Goal: Transaction & Acquisition: Purchase product/service

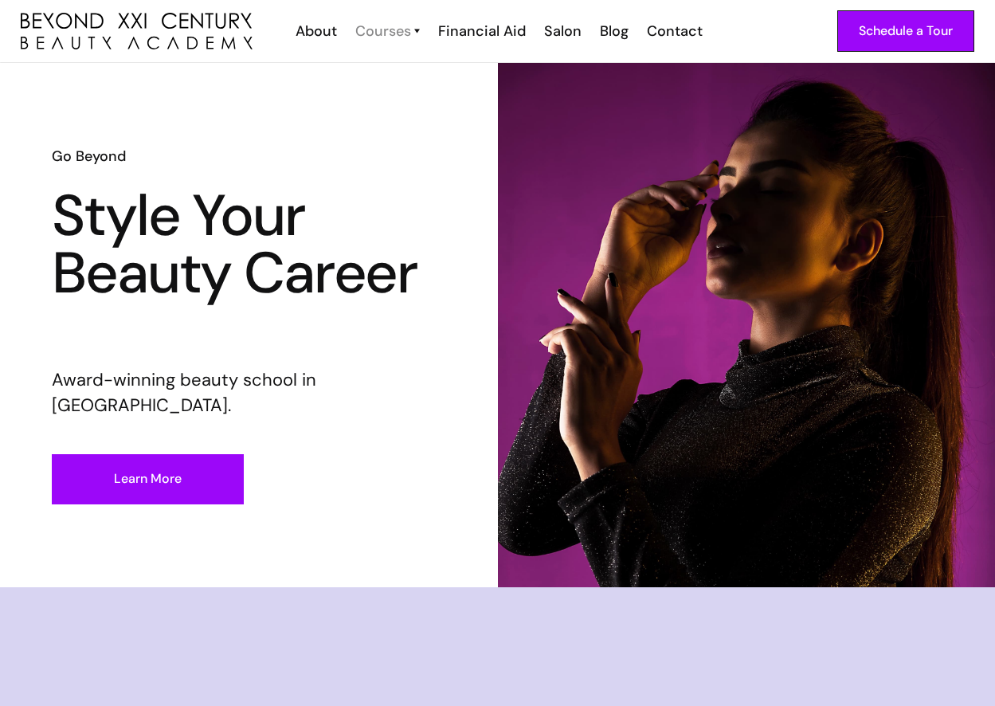
click at [409, 24] on div "Courses" at bounding box center [383, 31] width 56 height 21
click at [405, 33] on div "Courses" at bounding box center [383, 31] width 56 height 21
click at [406, 28] on div "Courses" at bounding box center [383, 31] width 56 height 21
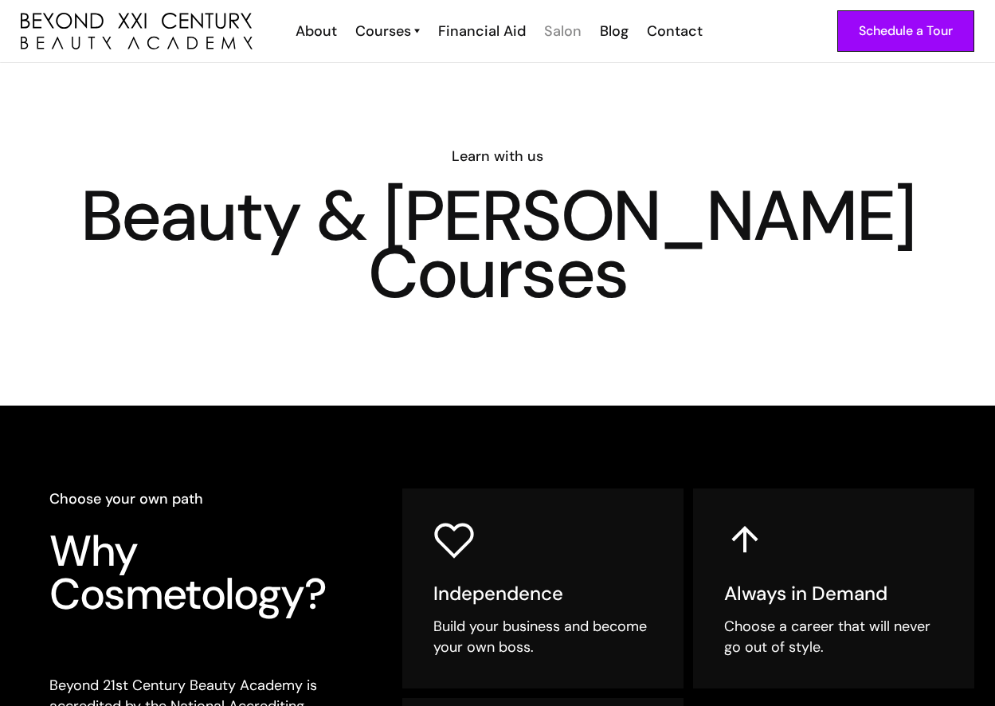
click at [558, 29] on div "Salon" at bounding box center [562, 31] width 37 height 21
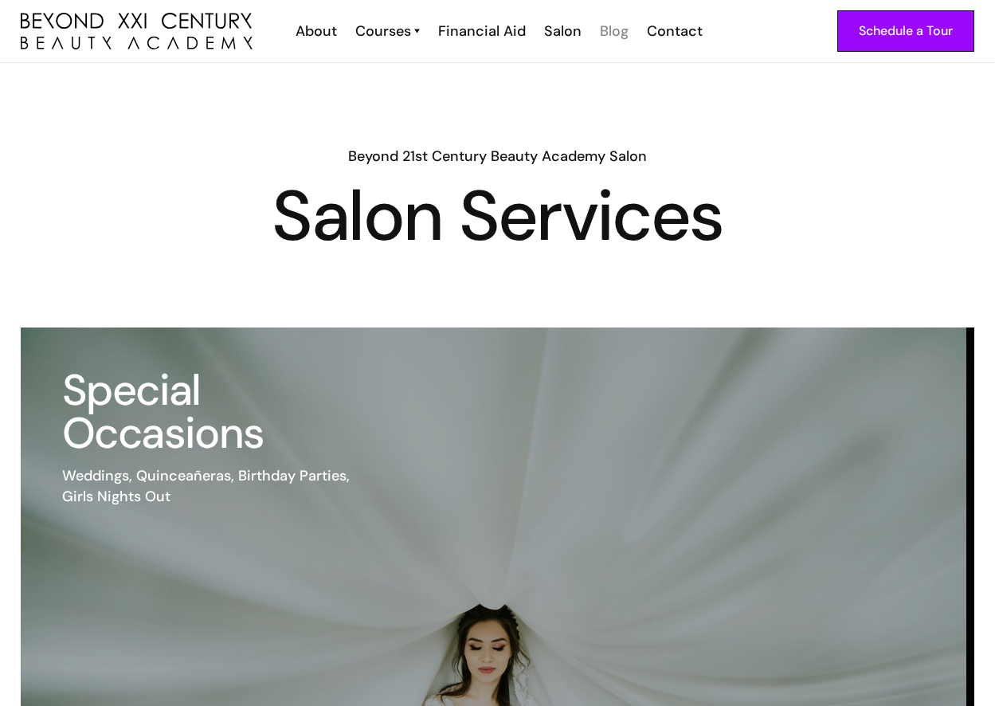
click at [619, 39] on div "Blog" at bounding box center [614, 31] width 29 height 21
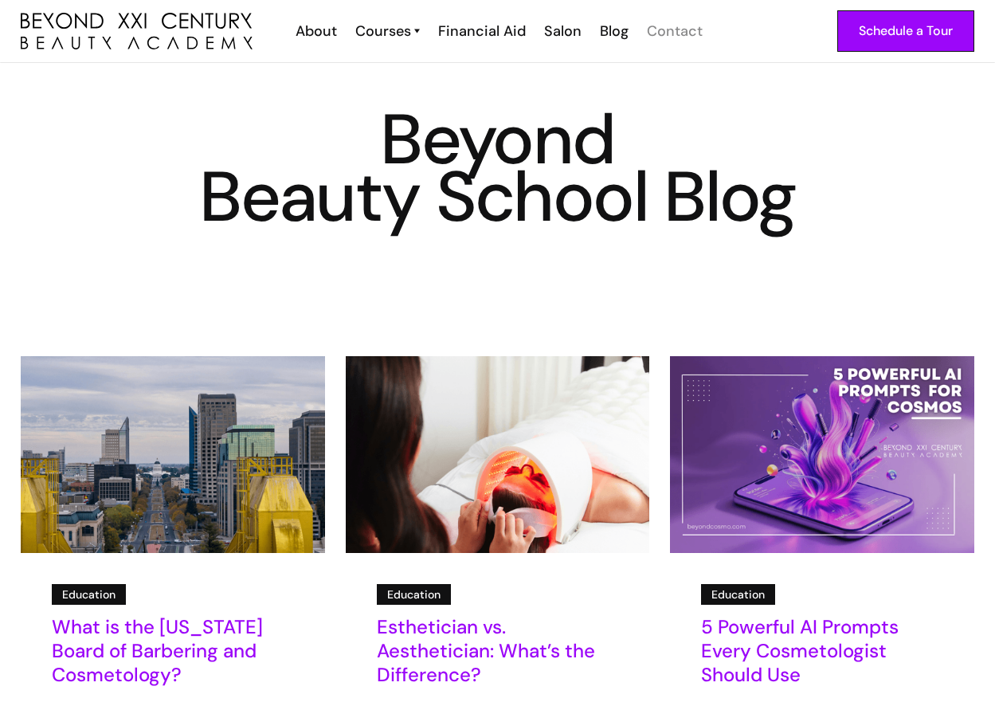
click at [648, 40] on div "Contact" at bounding box center [675, 31] width 56 height 21
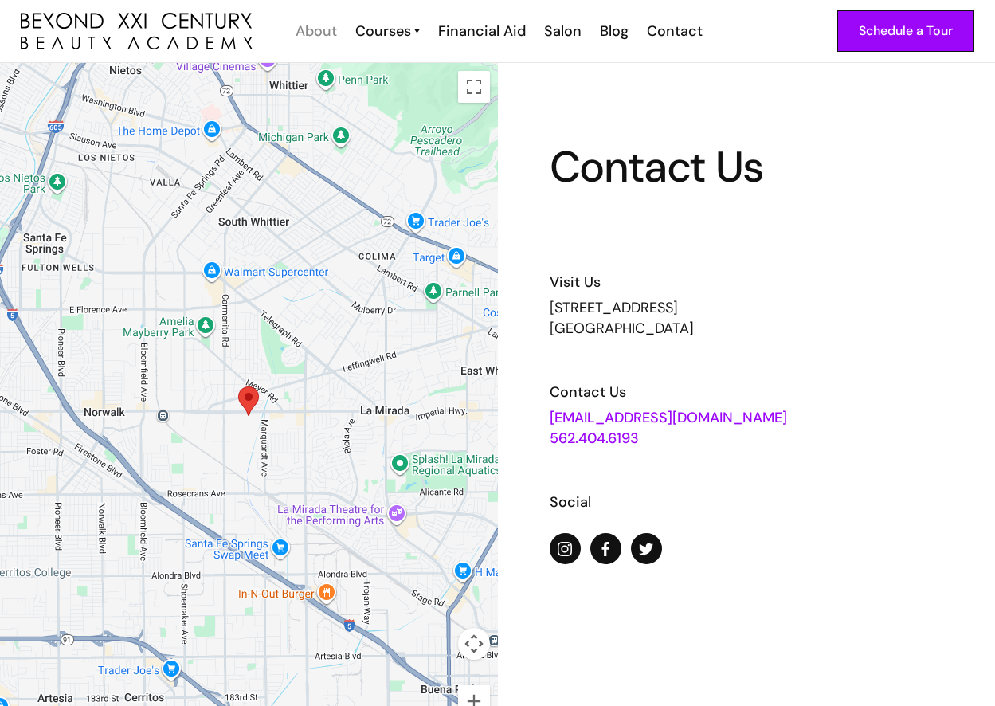
click at [319, 26] on div "About" at bounding box center [315, 31] width 41 height 21
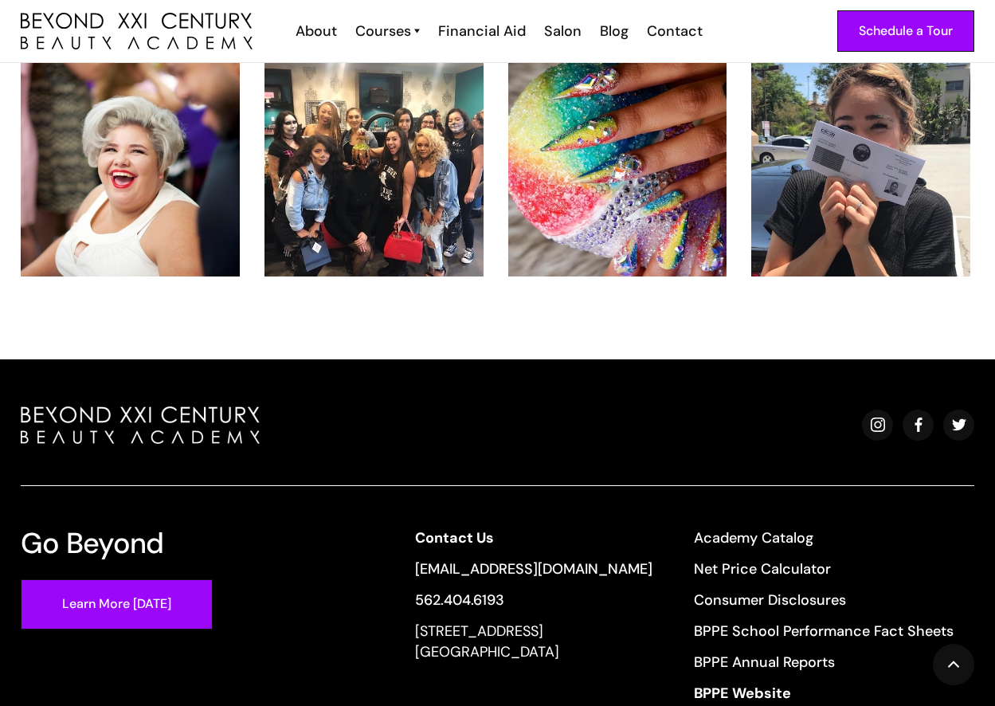
scroll to position [3394, 0]
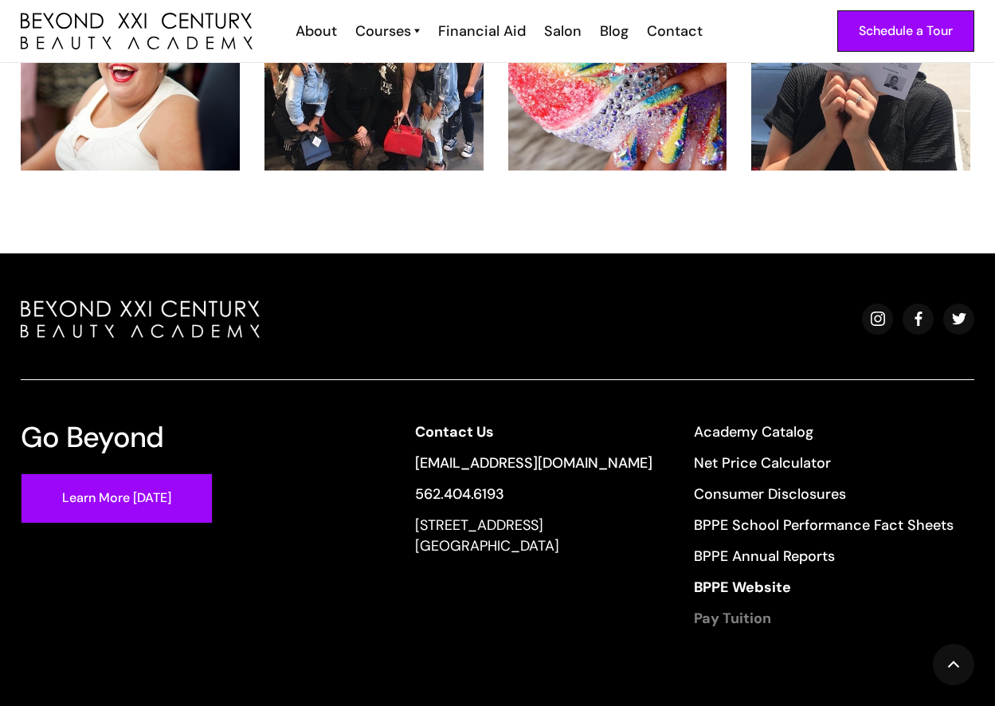
click at [704, 608] on strong "Pay Tuition" at bounding box center [732, 617] width 77 height 19
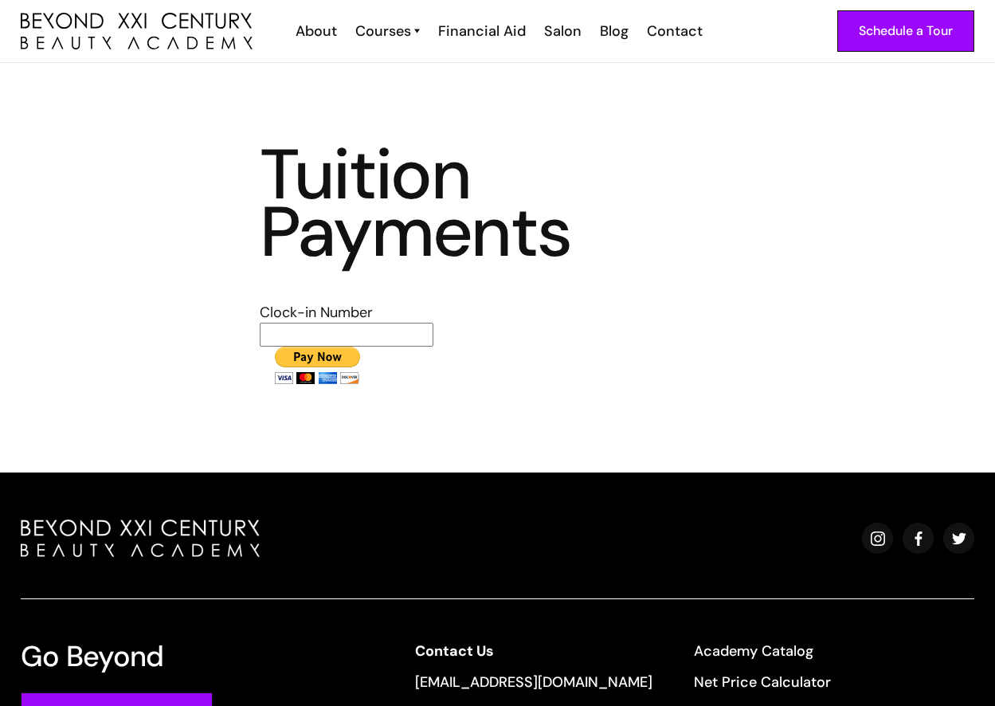
click at [391, 338] on input "text" at bounding box center [347, 335] width 174 height 24
type input "7416"
click at [260, 346] on input "image" at bounding box center [317, 364] width 115 height 37
click at [307, 357] on input "image" at bounding box center [317, 364] width 115 height 37
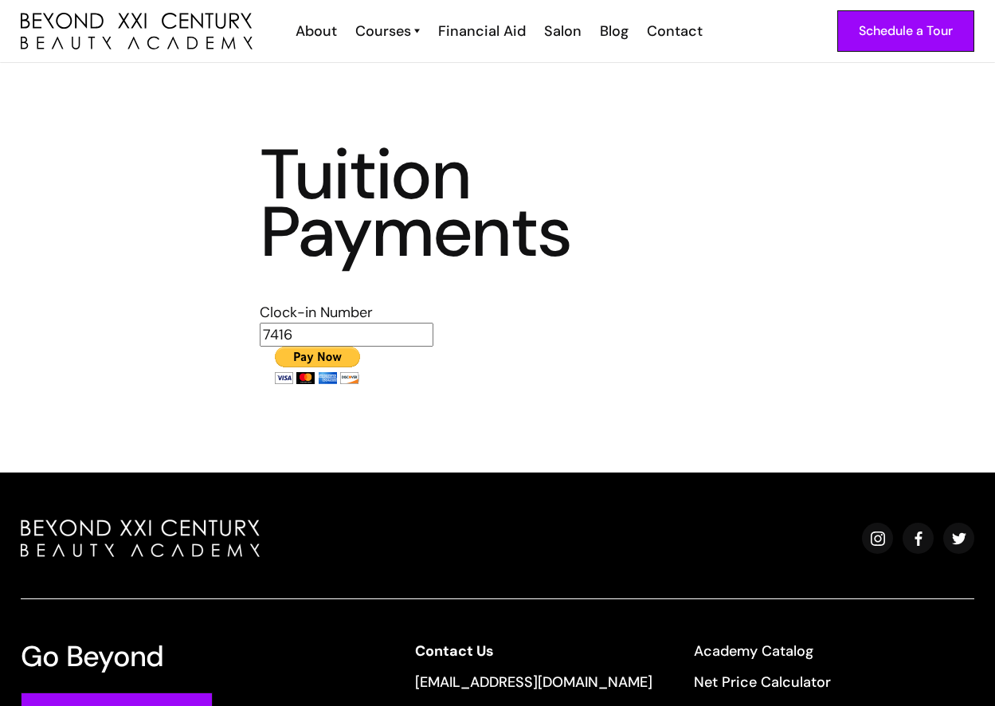
click at [307, 357] on input "image" at bounding box center [317, 364] width 115 height 37
